Goal: Task Accomplishment & Management: Complete application form

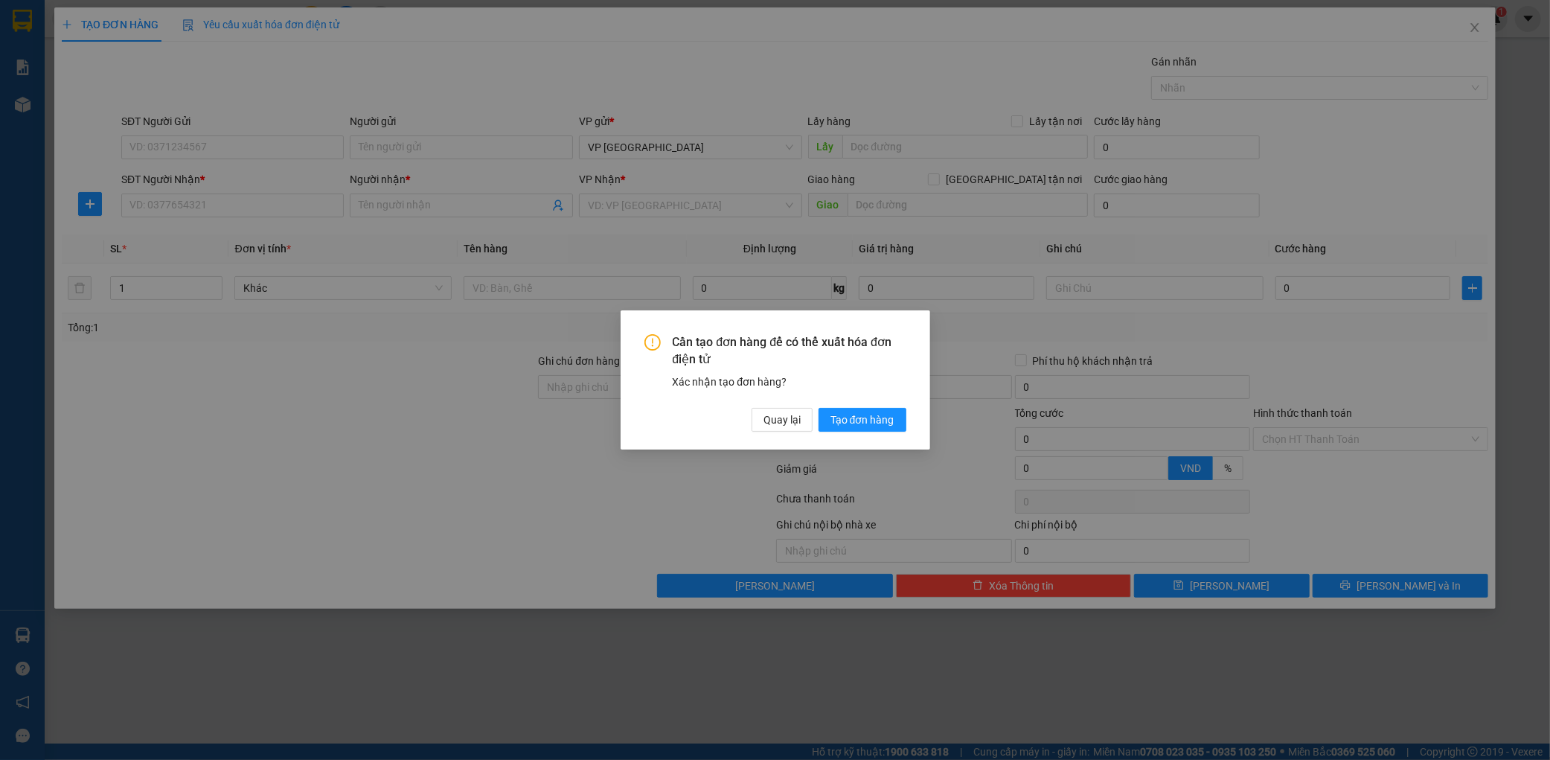
drag, startPoint x: 932, startPoint y: 423, endPoint x: 898, endPoint y: 420, distance: 33.6
click at [931, 423] on div "Cần tạo đơn hàng để có thể xuất hóa đơn điện tử Xác nhận tạo đơn hàng? Quay lại…" at bounding box center [775, 380] width 1550 height 760
click at [897, 420] on button "Tạo đơn hàng" at bounding box center [863, 420] width 88 height 24
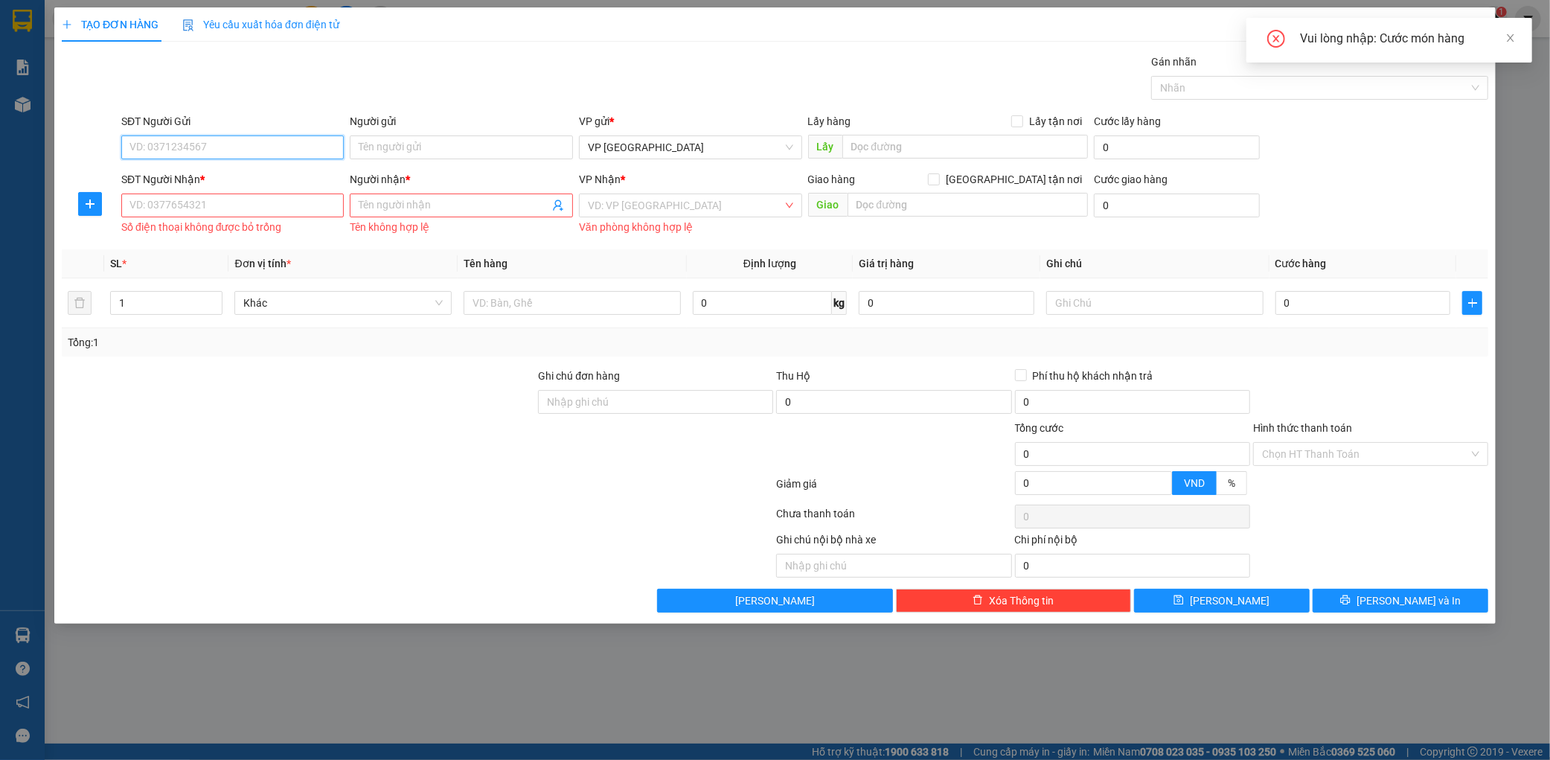
click at [235, 150] on input "SĐT Người Gửi" at bounding box center [232, 147] width 223 height 24
click at [190, 172] on div "0973458959" at bounding box center [232, 177] width 205 height 16
type input "0973458959"
click at [195, 202] on input "SĐT Người Nhận *" at bounding box center [232, 205] width 223 height 24
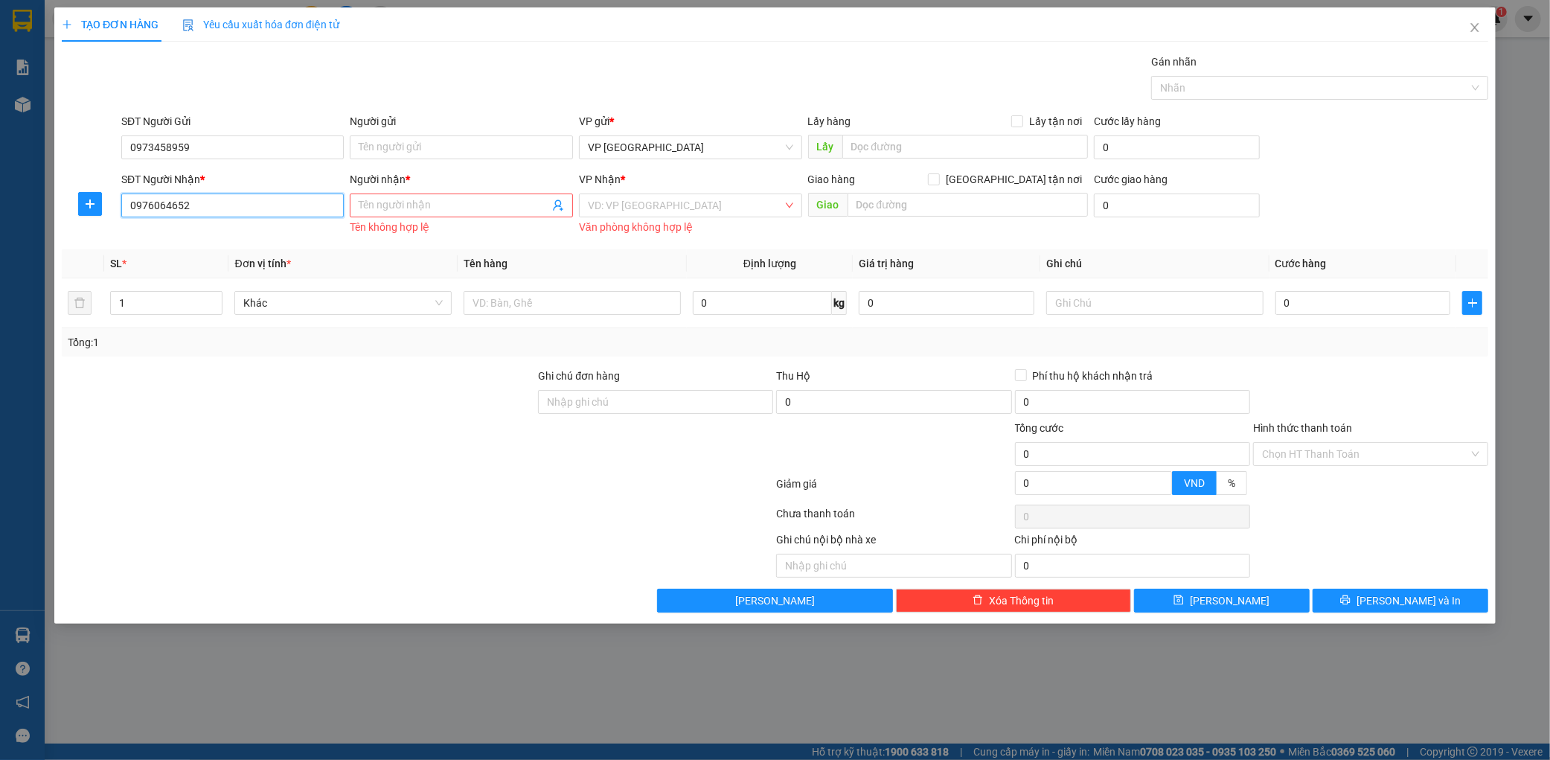
type input "0976064652"
click at [384, 190] on div "Người nhận *" at bounding box center [461, 182] width 223 height 22
click at [382, 197] on input "Người nhận *" at bounding box center [454, 205] width 190 height 16
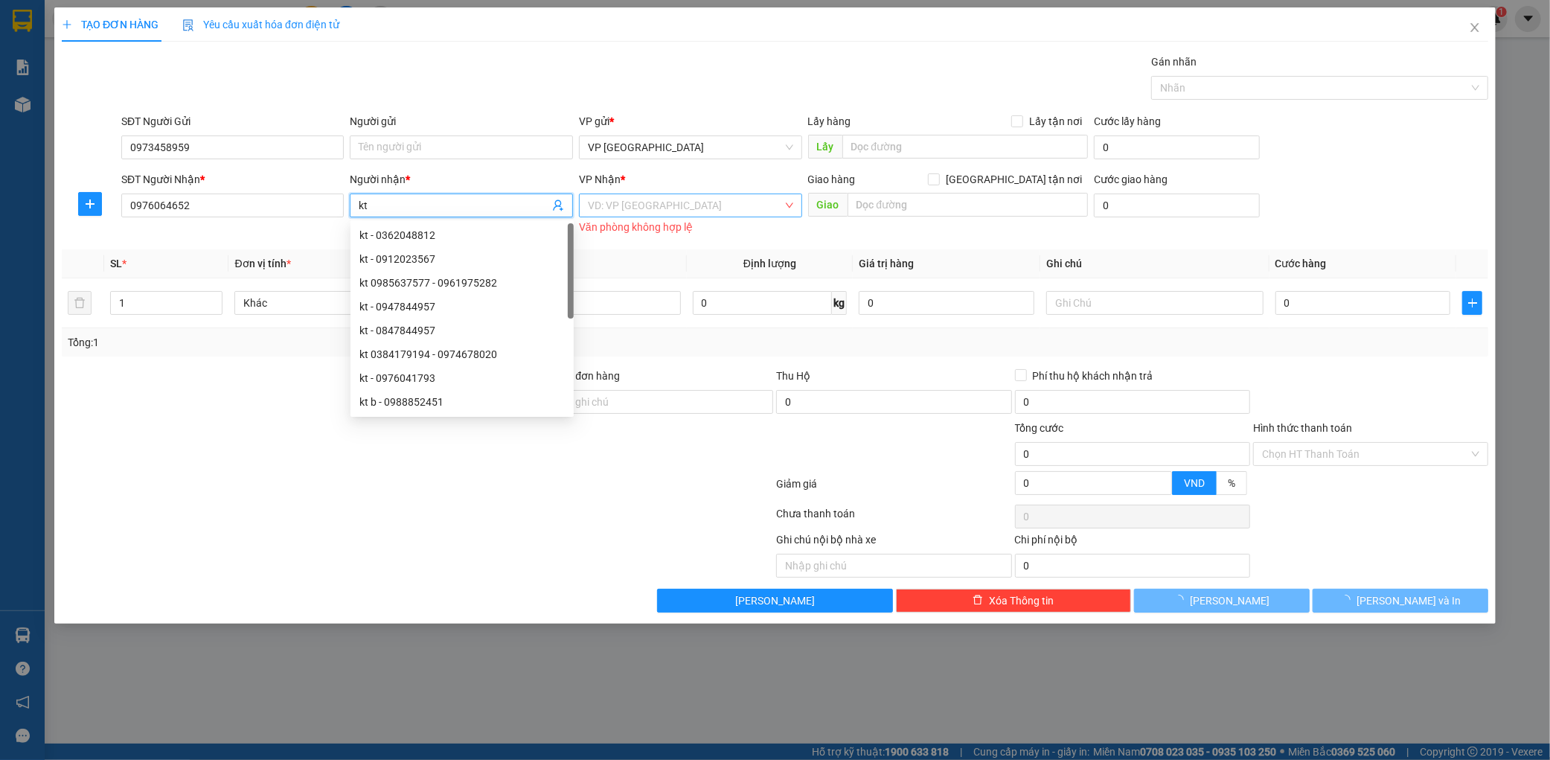
type input "kt"
click at [667, 217] on input "search" at bounding box center [685, 205] width 195 height 22
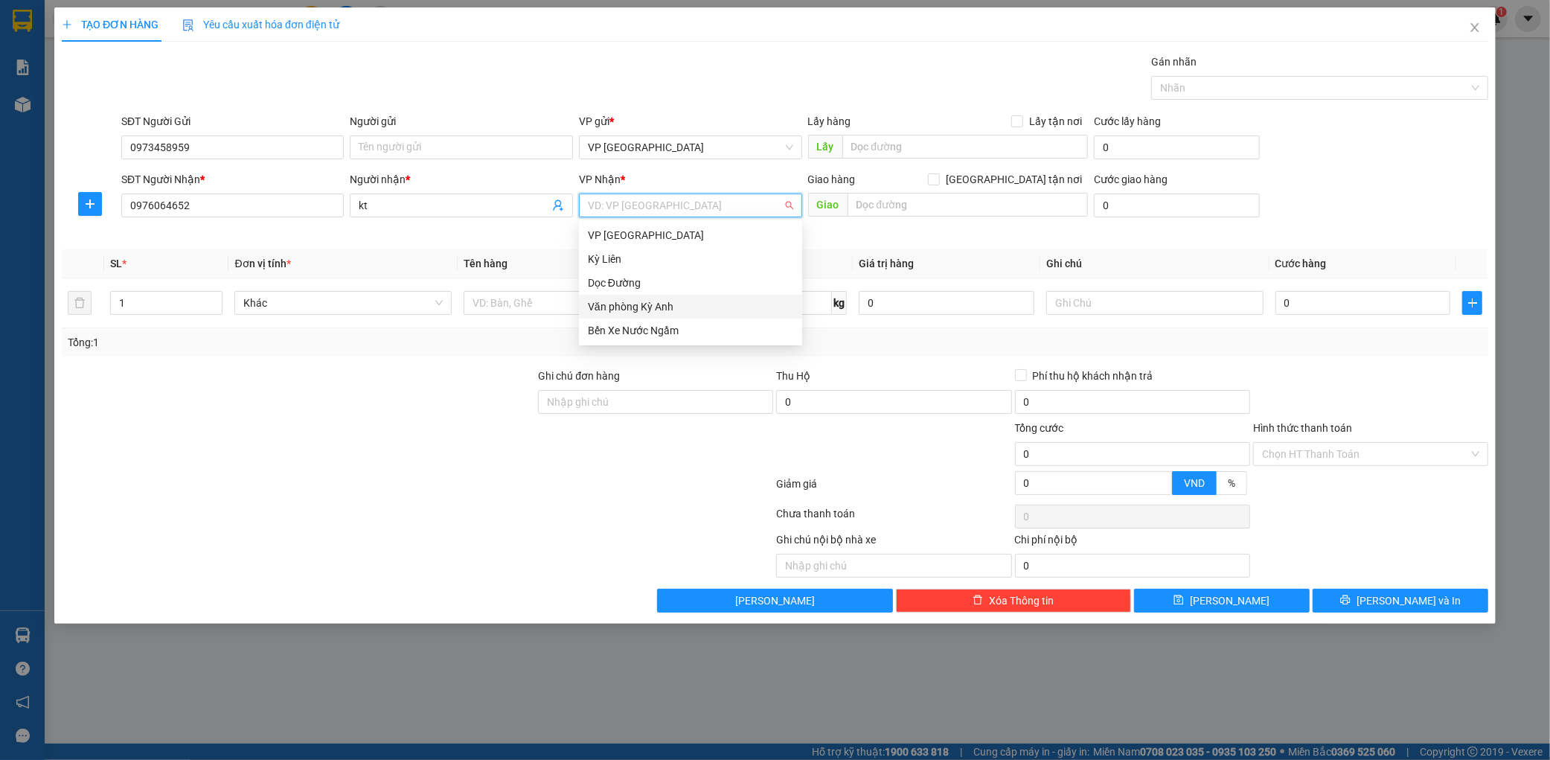
click at [640, 303] on div "Văn phòng Kỳ Anh" at bounding box center [690, 306] width 205 height 16
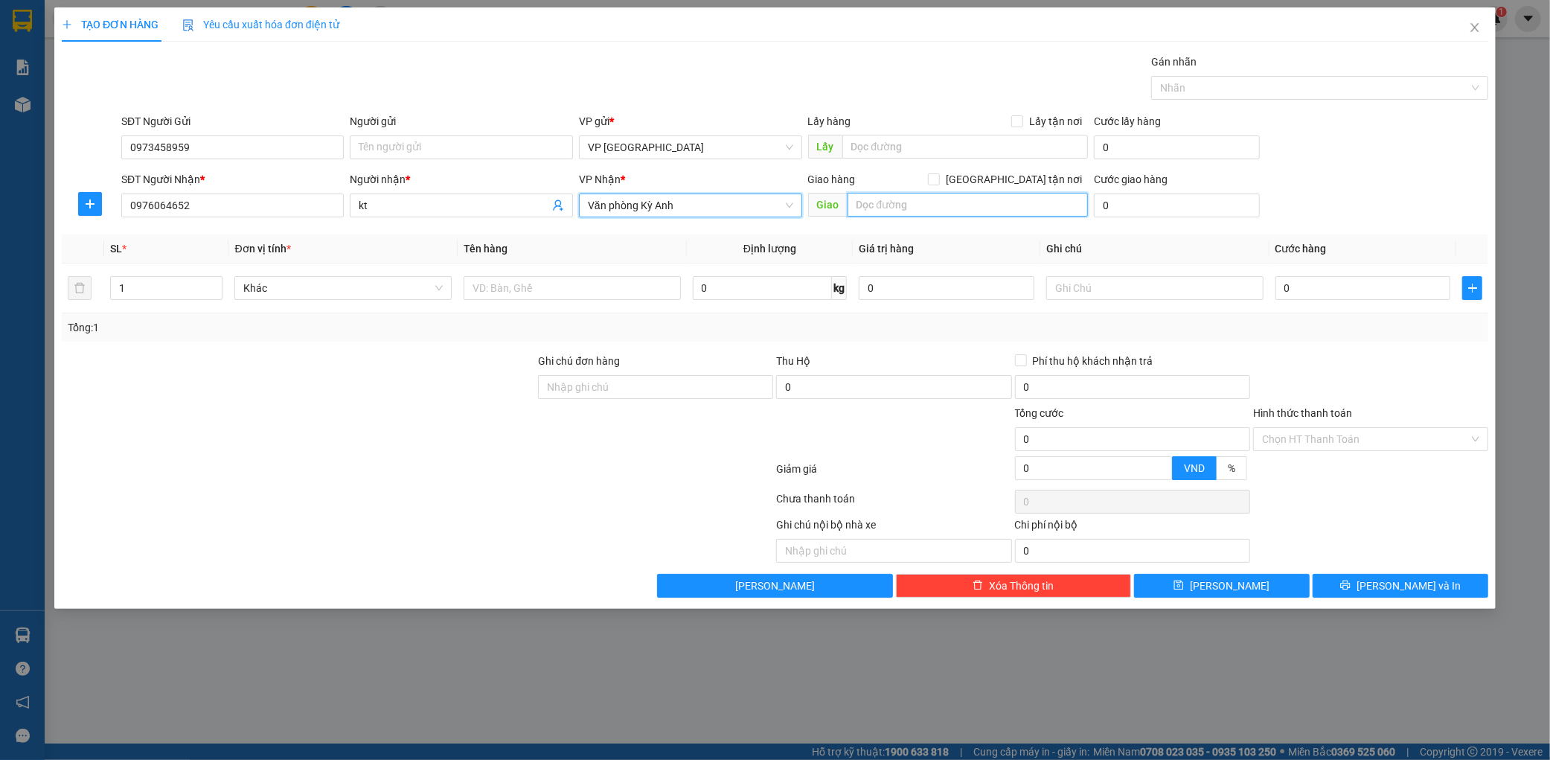
click at [871, 208] on input "text" at bounding box center [968, 205] width 240 height 24
type input "ka"
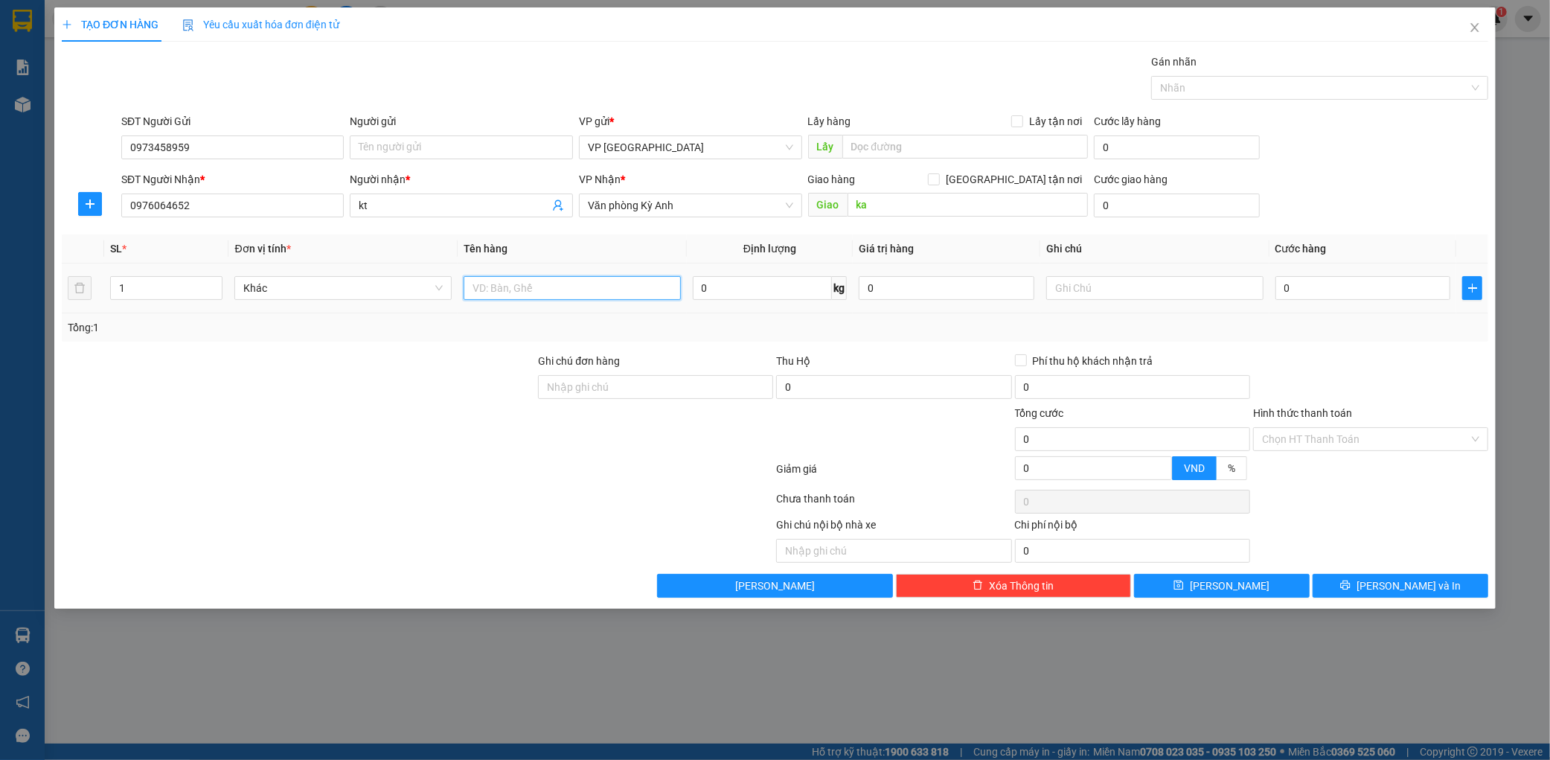
click at [532, 278] on input "text" at bounding box center [572, 288] width 217 height 24
type input "1 bọc đen"
click at [1374, 286] on input "0" at bounding box center [1363, 288] width 176 height 24
type input "5"
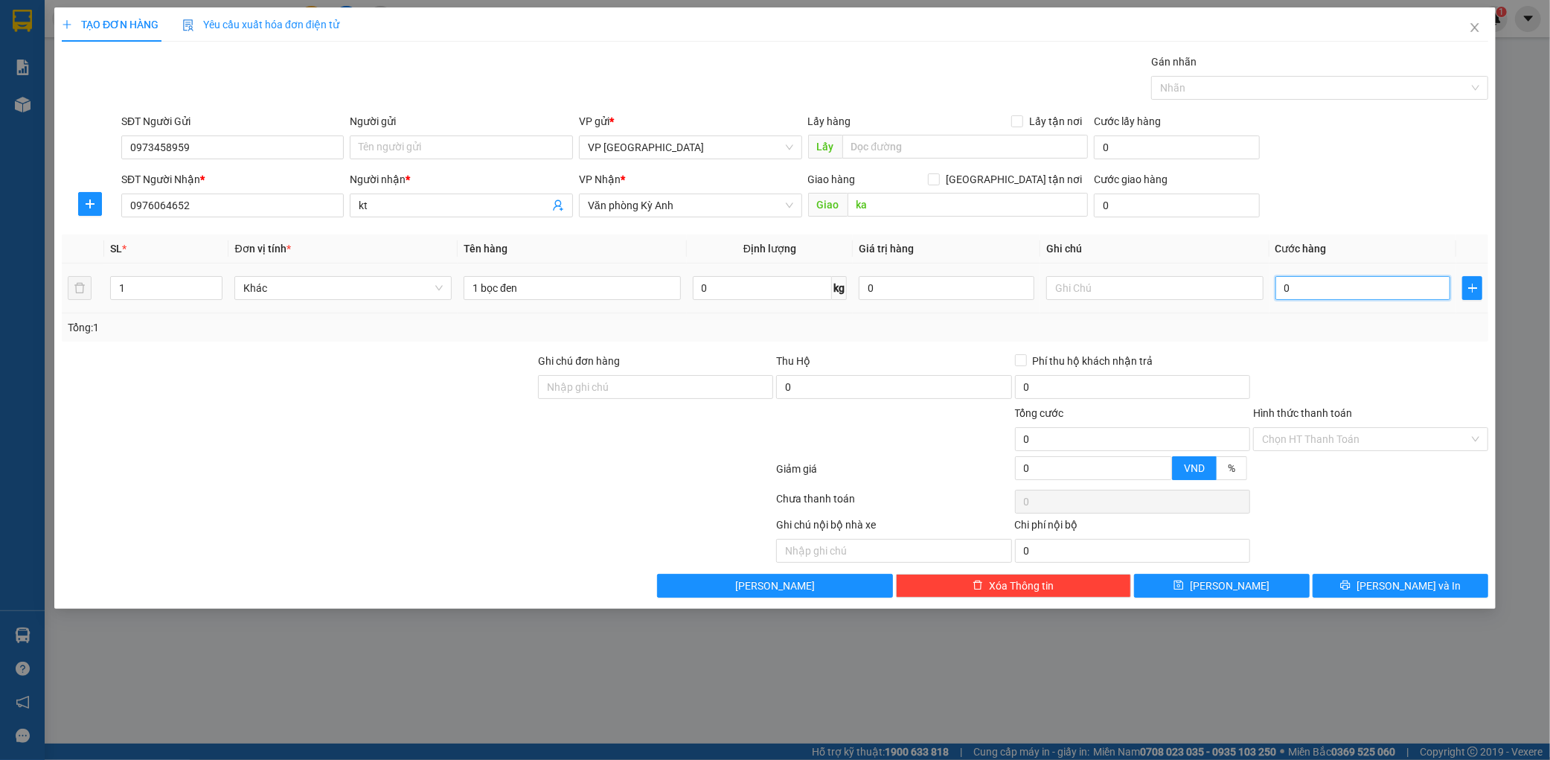
type input "5"
type input "50"
type input "500"
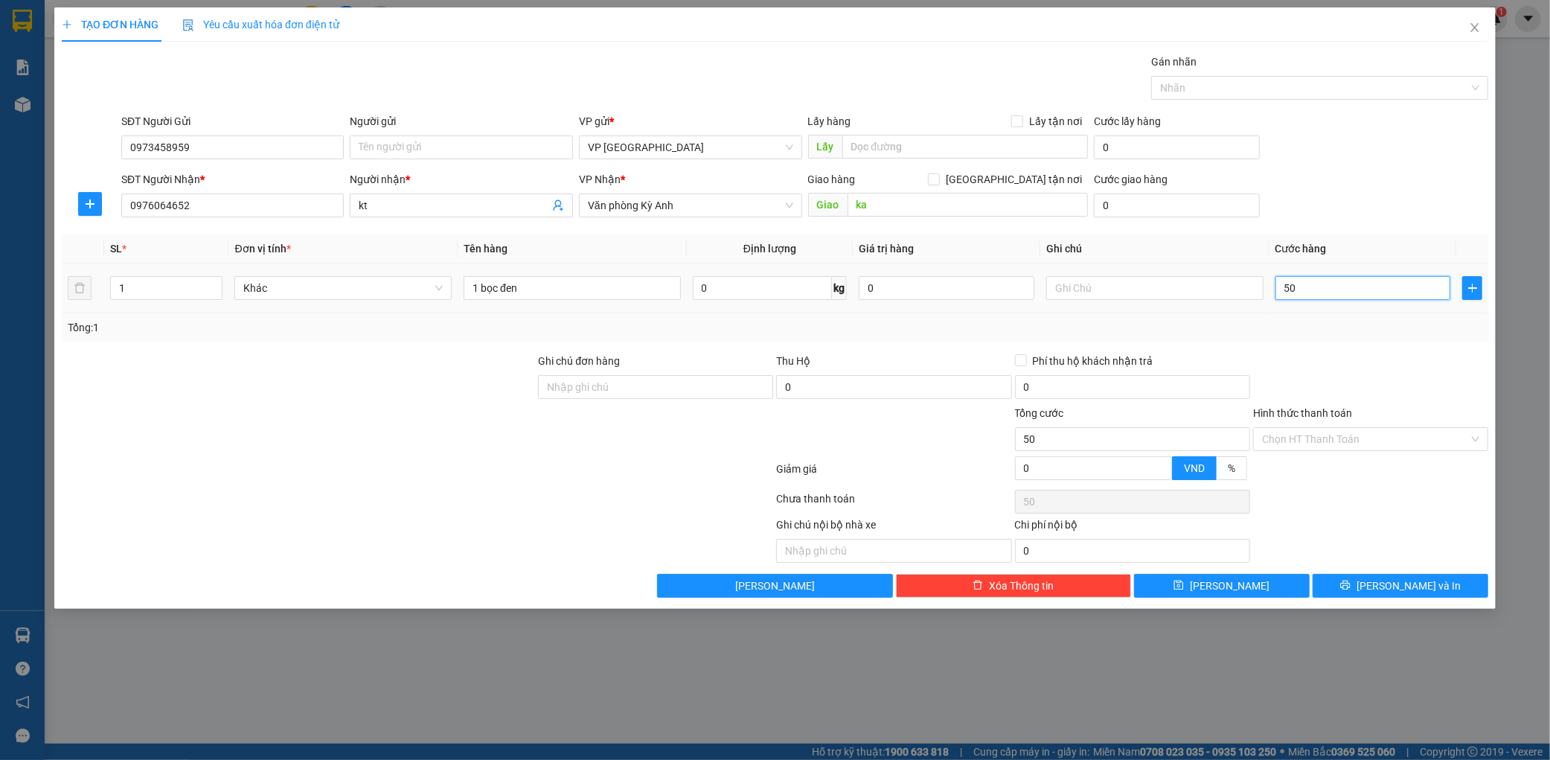
type input "500"
type input "5.000"
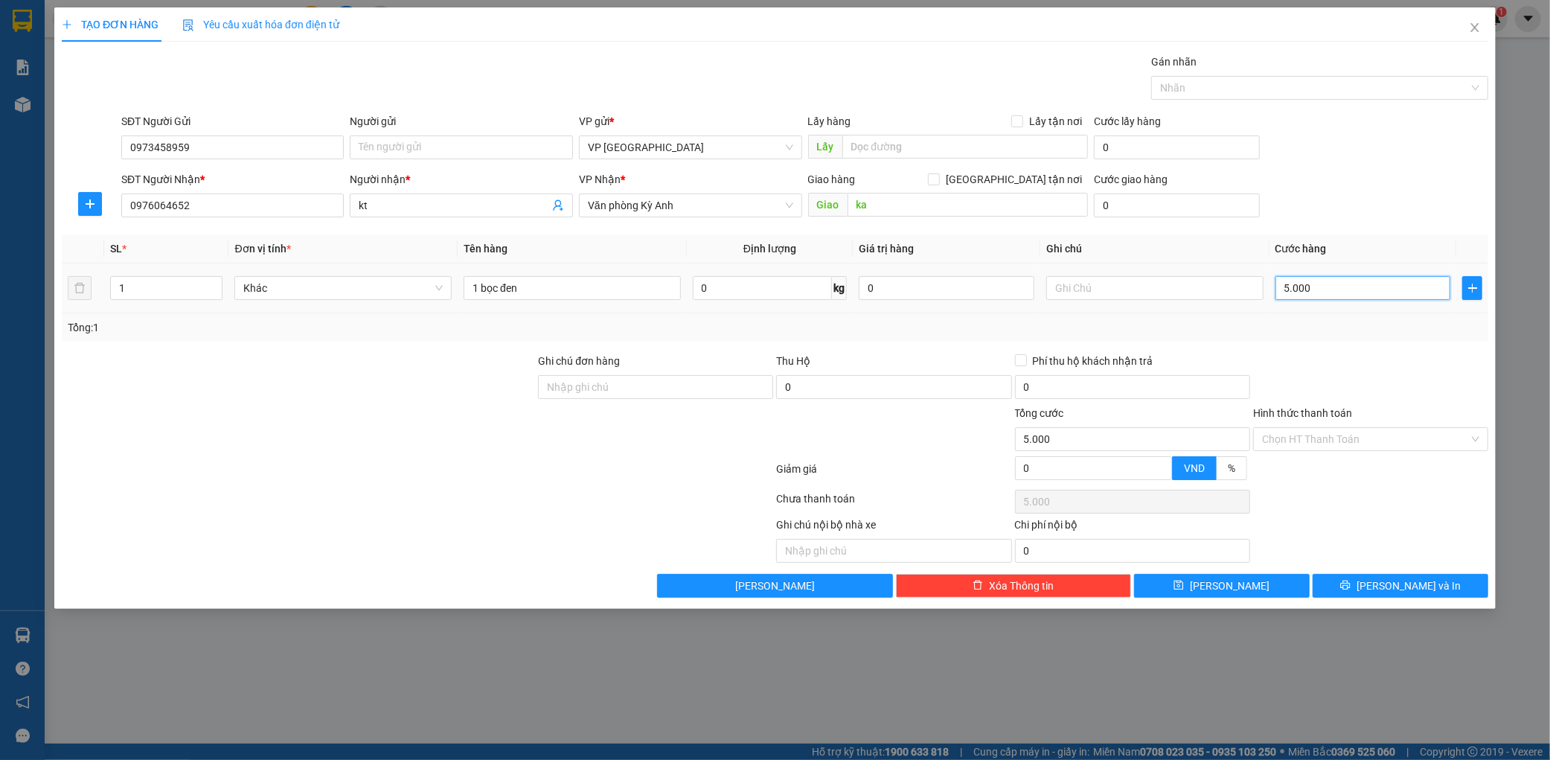
type input "50.000"
click at [1336, 430] on input "Hình thức thanh toán" at bounding box center [1365, 439] width 207 height 22
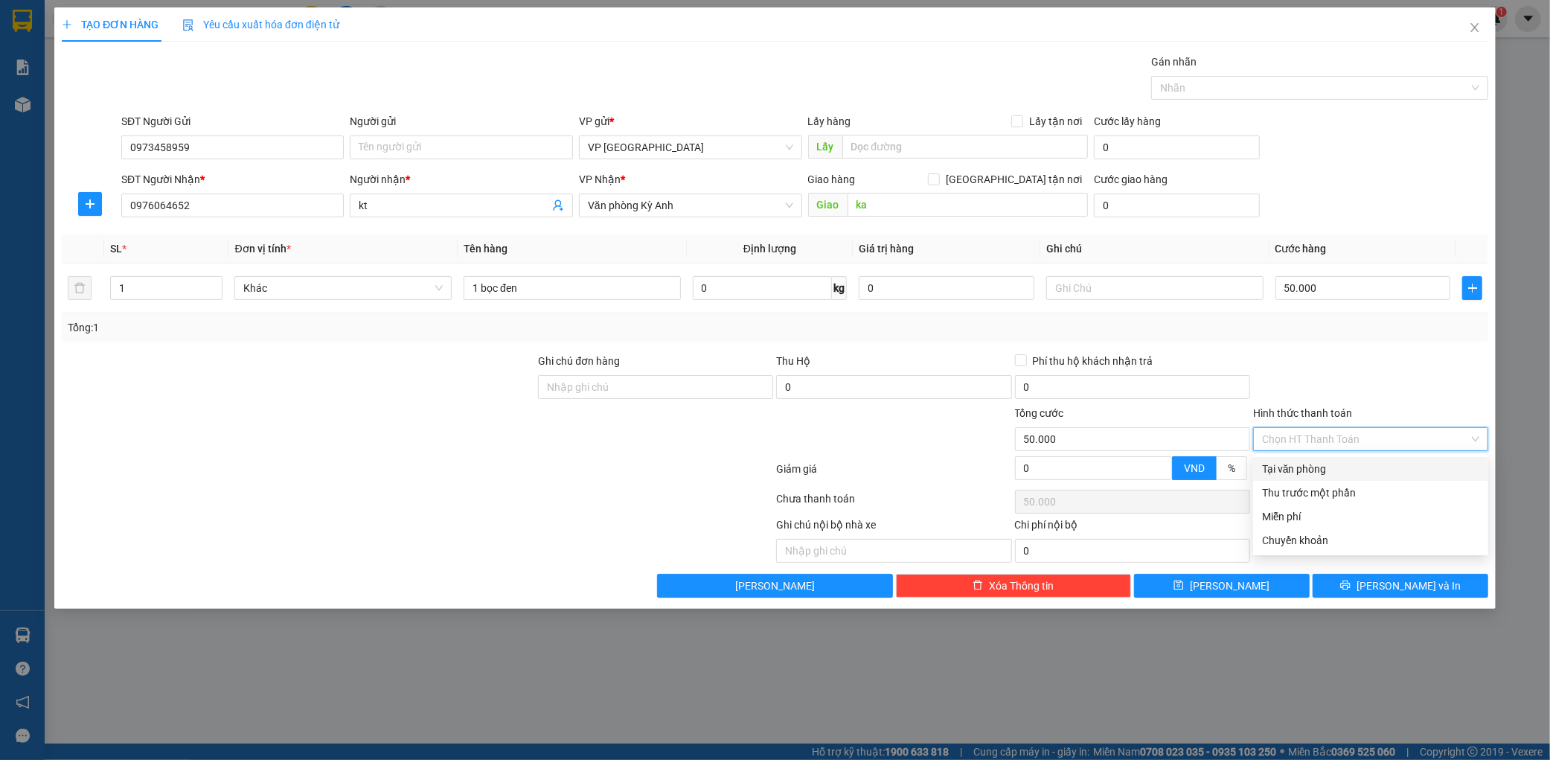
click at [1320, 461] on div "Tại văn phòng" at bounding box center [1370, 469] width 217 height 16
type input "0"
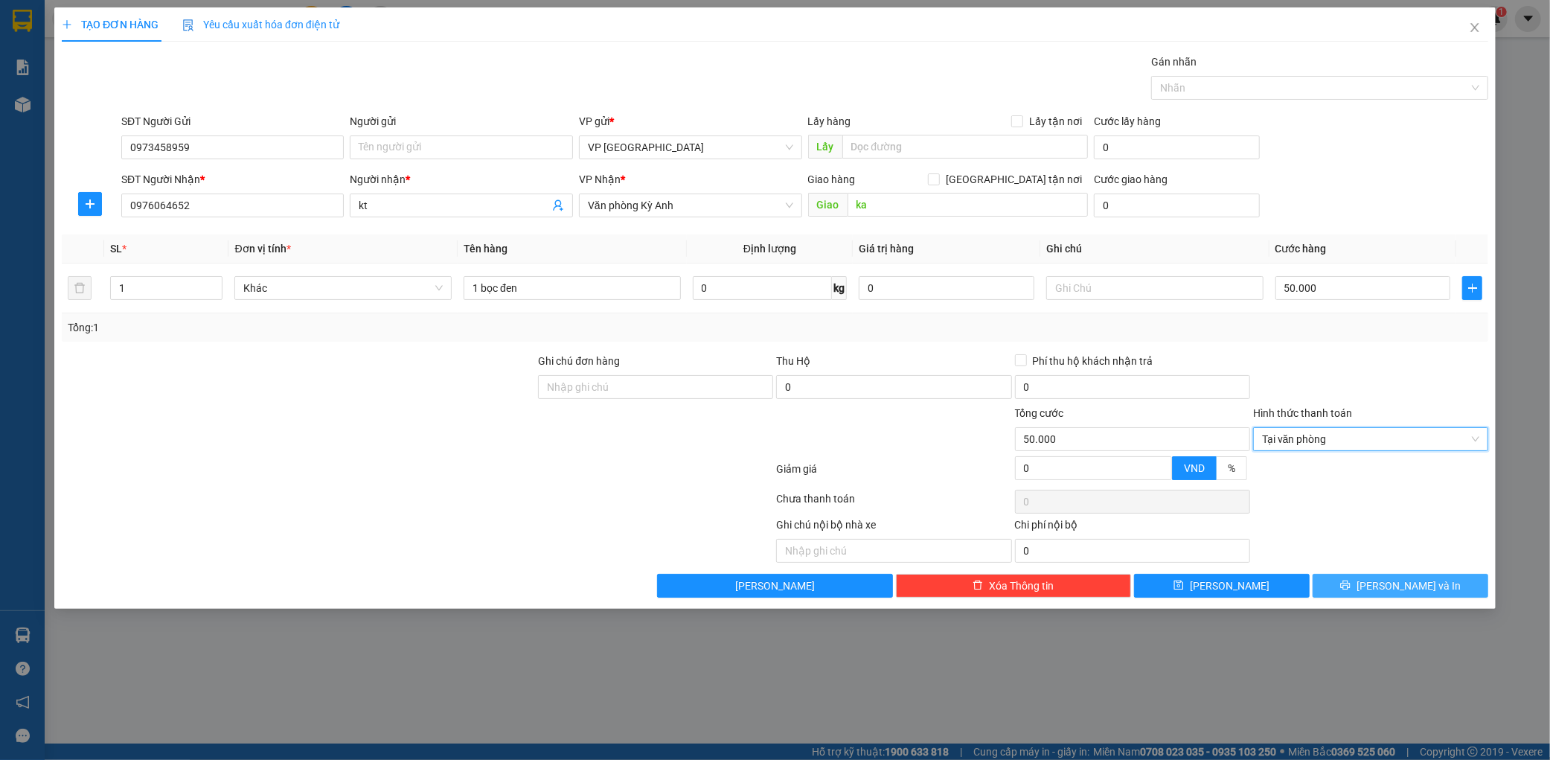
click at [1385, 595] on button "[PERSON_NAME] và In" at bounding box center [1401, 586] width 176 height 24
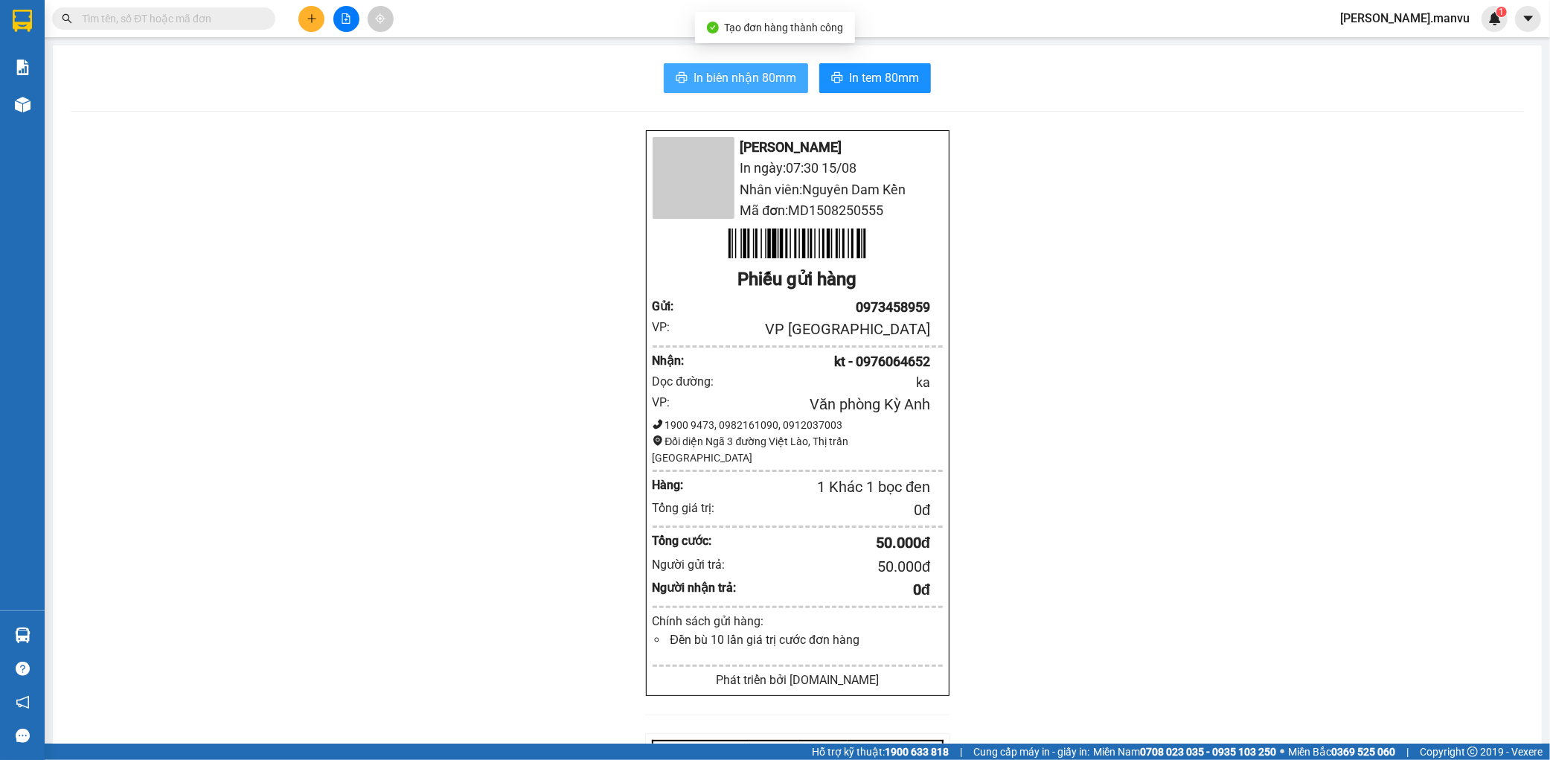
click at [709, 77] on span "In biên nhận 80mm" at bounding box center [745, 77] width 103 height 19
